Goal: Task Accomplishment & Management: Use online tool/utility

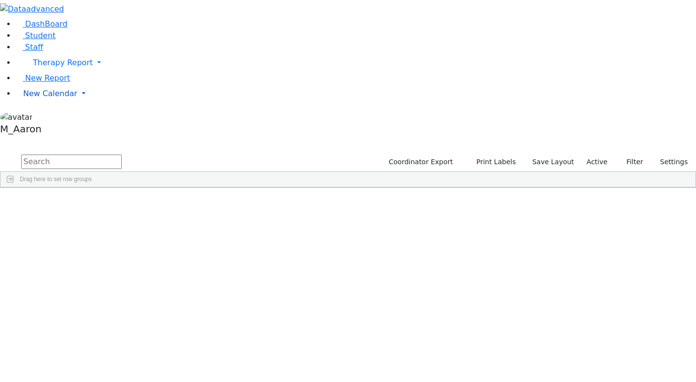
click at [51, 98] on span "New Calendar" at bounding box center [50, 93] width 54 height 9
click at [49, 118] on span "Calendar" at bounding box center [38, 113] width 35 height 9
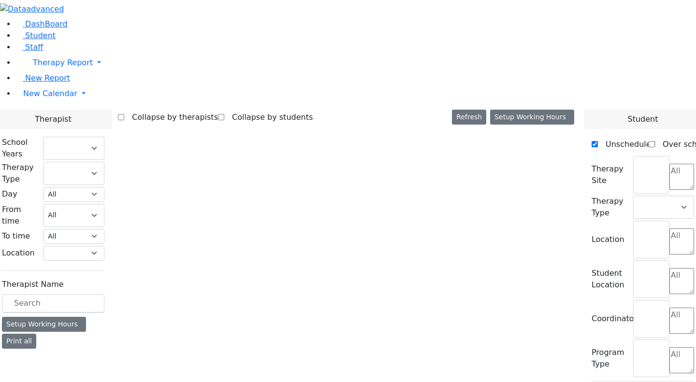
select select "212"
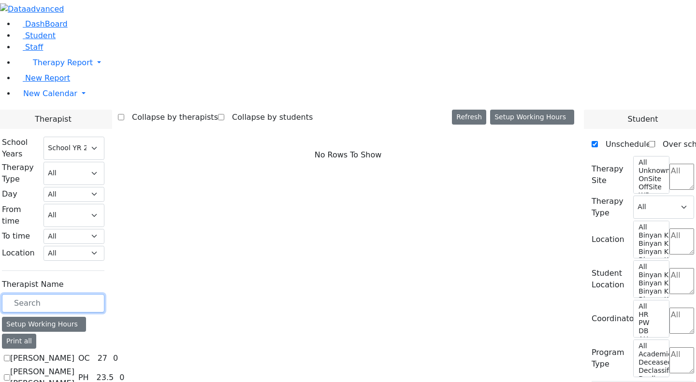
click at [104, 294] on input "text" at bounding box center [53, 303] width 102 height 18
type input "[PERSON_NAME]"
click at [57, 366] on label "Steinberg Fagey" at bounding box center [33, 377] width 47 height 23
click at [10, 374] on input "Steinberg Fagey" at bounding box center [7, 377] width 6 height 6
checkbox input "true"
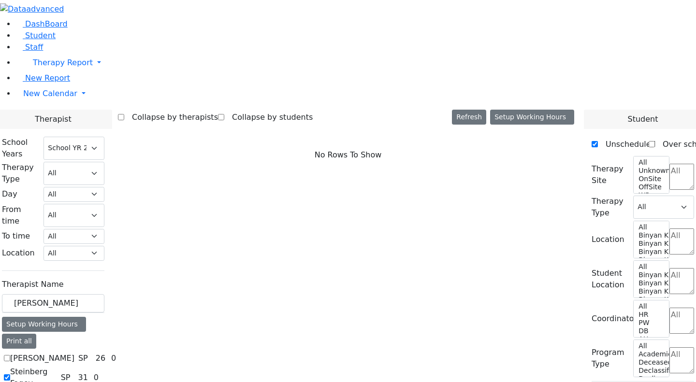
select select "3"
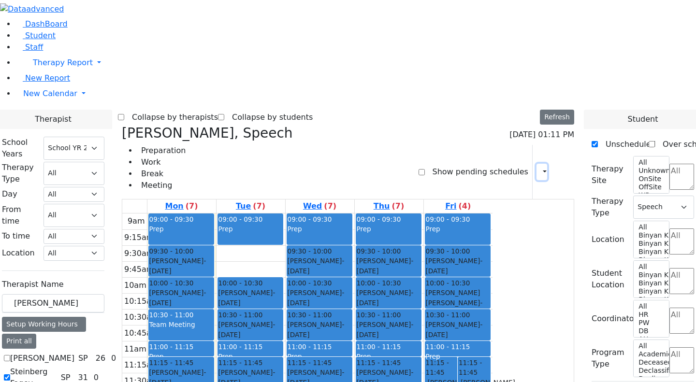
click at [538, 164] on button "button" at bounding box center [541, 172] width 11 height 16
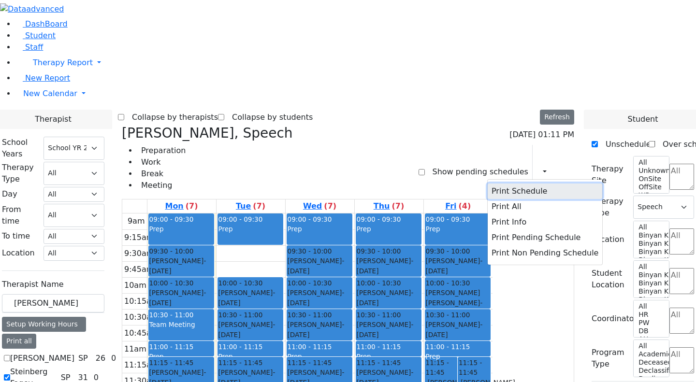
click at [509, 184] on button "Print Schedule" at bounding box center [545, 191] width 115 height 15
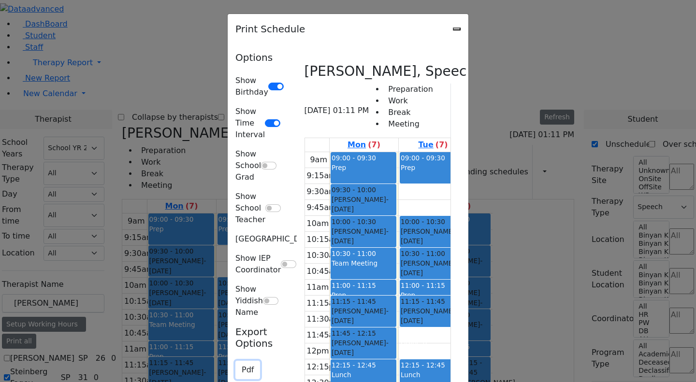
click at [235, 361] on button "Pdf" at bounding box center [247, 370] width 25 height 18
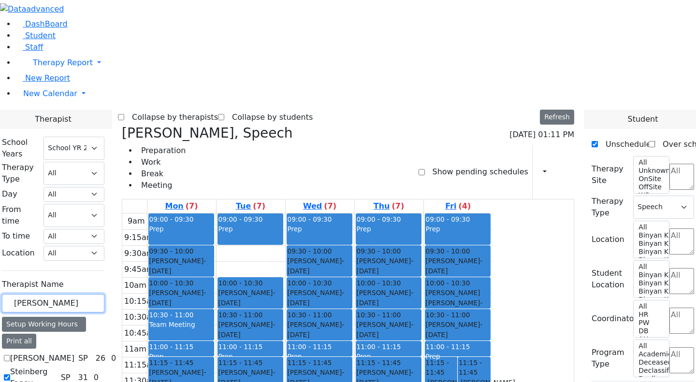
drag, startPoint x: 145, startPoint y: 169, endPoint x: 89, endPoint y: 171, distance: 56.1
type input "gru"
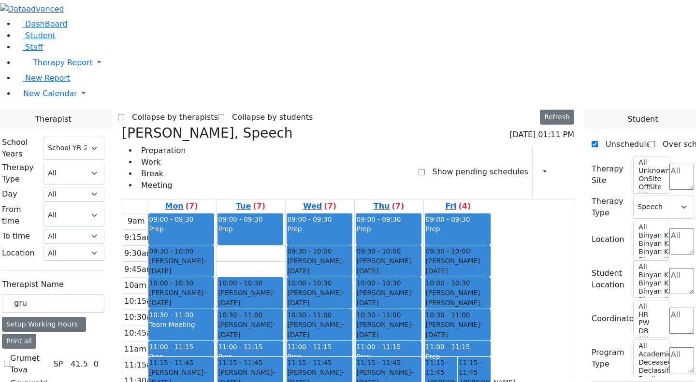
click at [57, 378] on label "Grunwald Varda" at bounding box center [33, 389] width 47 height 23
click at [10, 382] on input "Grunwald Varda" at bounding box center [7, 389] width 6 height 6
checkbox input "true"
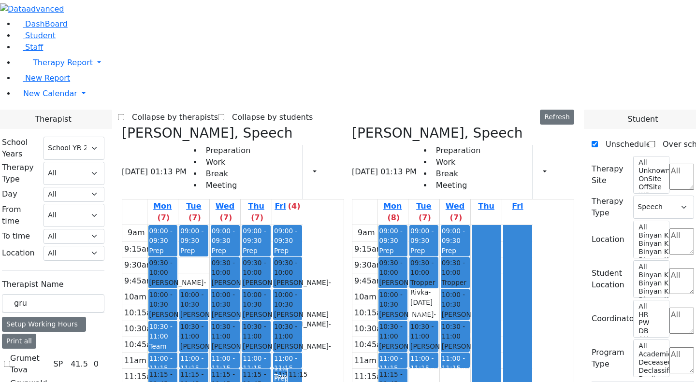
click at [122, 125] on icon at bounding box center [122, 133] width 0 height 16
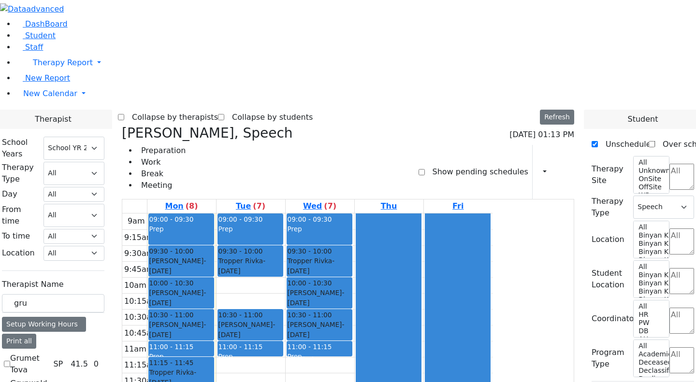
scroll to position [11, 0]
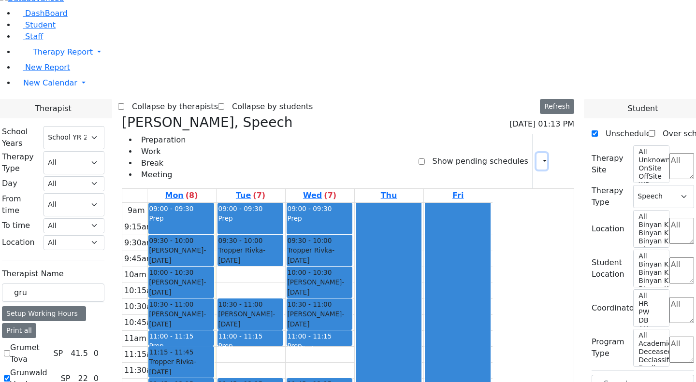
click at [536, 153] on button "button" at bounding box center [541, 161] width 11 height 16
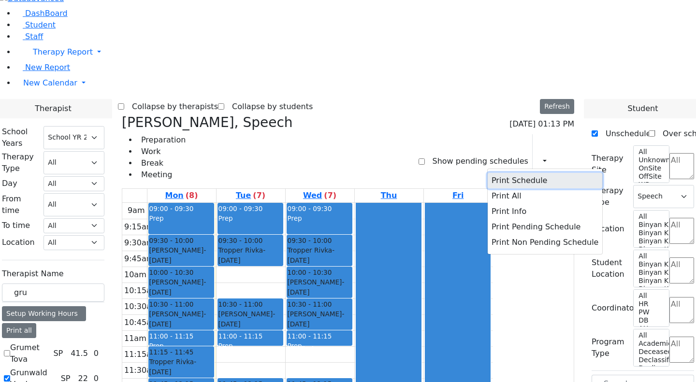
click at [511, 173] on button "Print Schedule" at bounding box center [545, 180] width 115 height 15
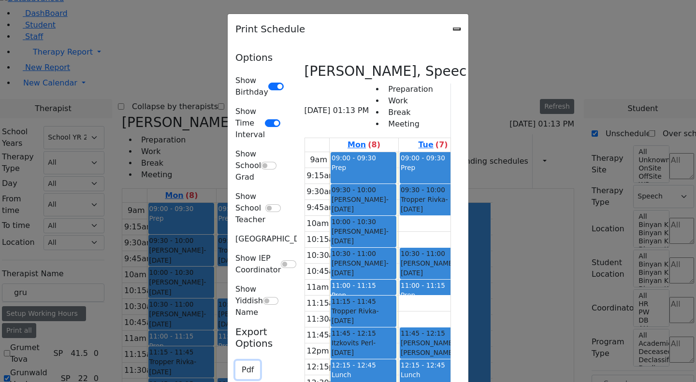
click at [235, 361] on button "Pdf" at bounding box center [247, 370] width 25 height 18
